Goal: Task Accomplishment & Management: Use online tool/utility

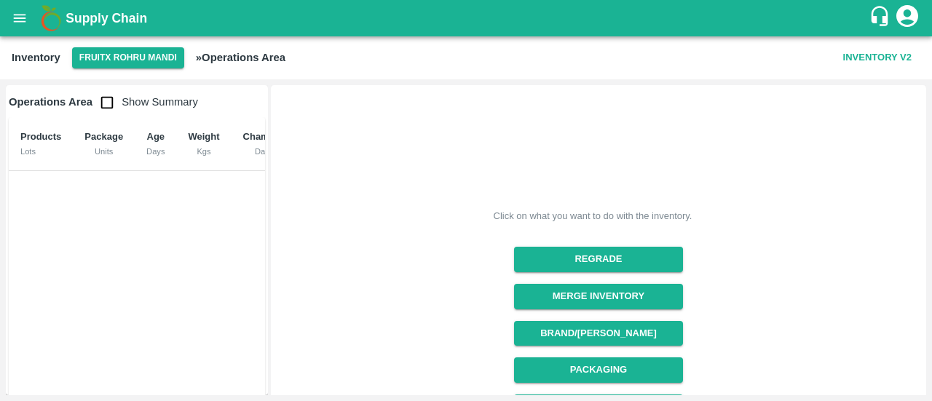
scroll to position [253, 0]
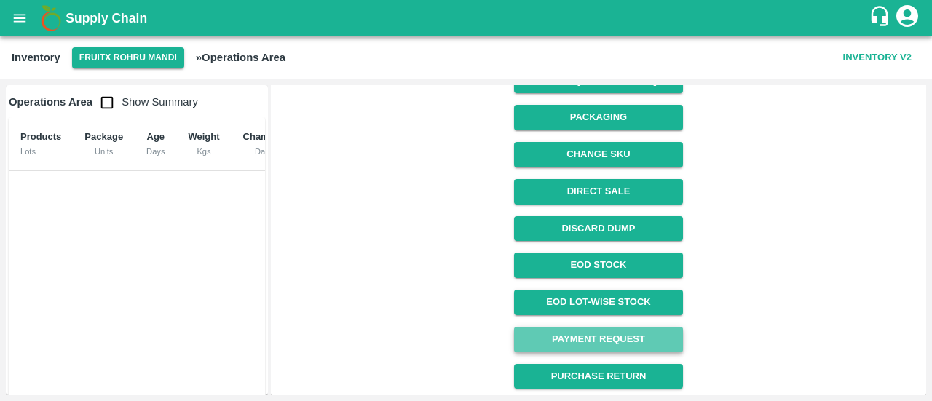
click at [600, 336] on link "Payment Request" at bounding box center [598, 339] width 168 height 25
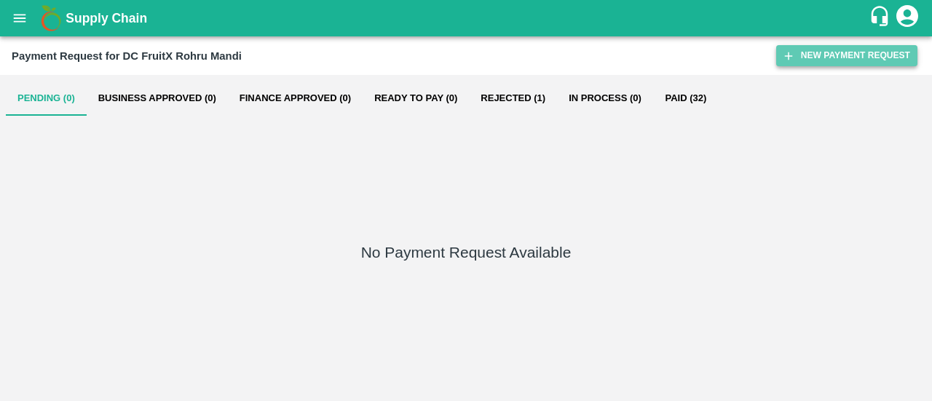
click at [820, 52] on button "New Payment Request" at bounding box center [846, 55] width 141 height 21
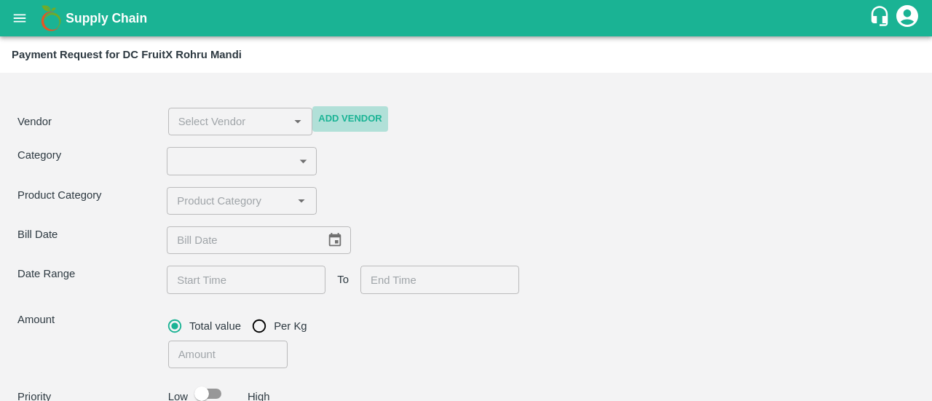
click at [359, 117] on button "Add Vendor" at bounding box center [349, 118] width 75 height 25
